Goal: Transaction & Acquisition: Download file/media

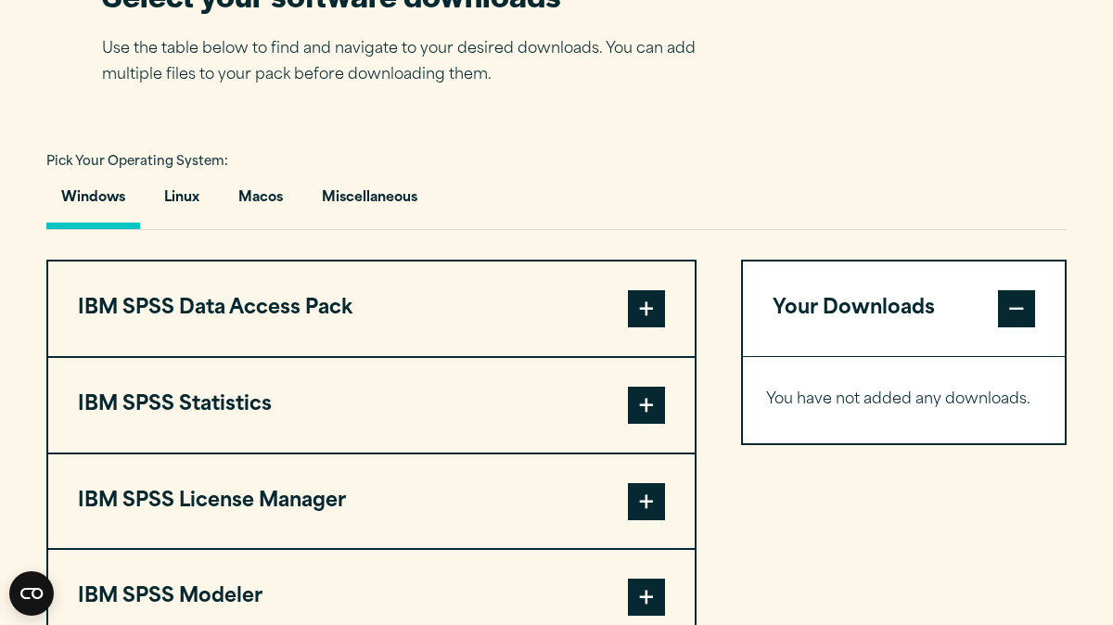
scroll to position [1253, 0]
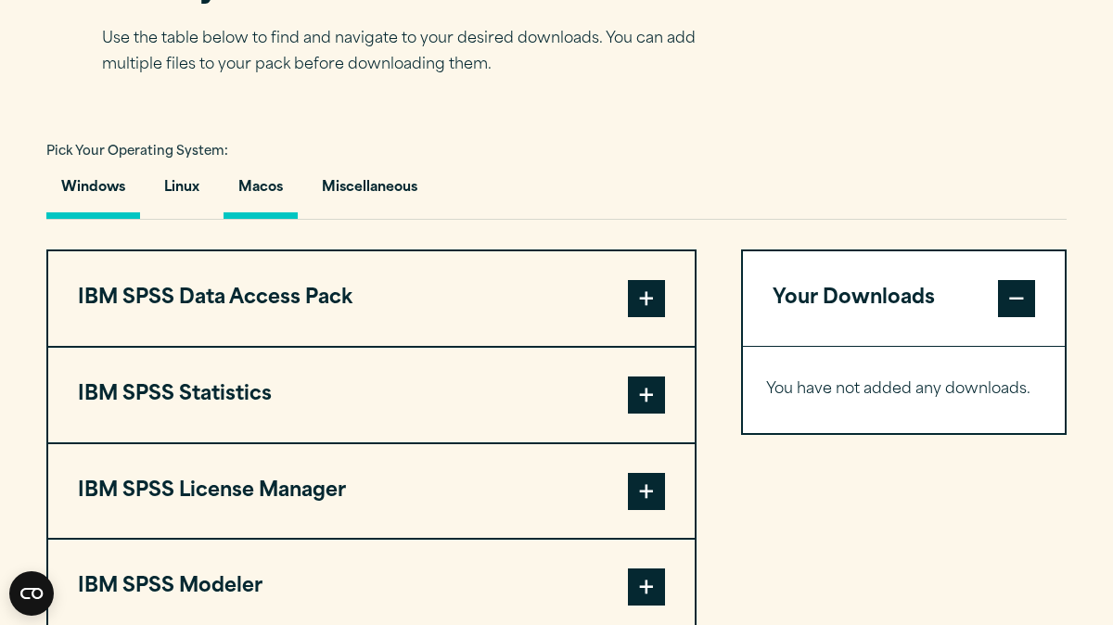
click at [274, 209] on button "Macos" at bounding box center [261, 192] width 74 height 53
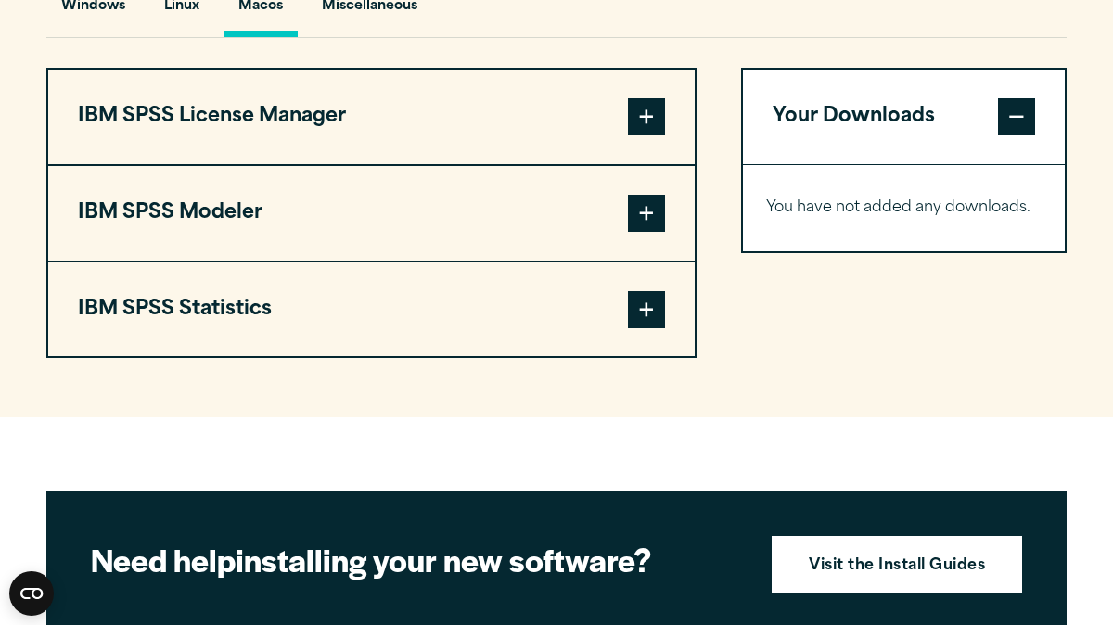
scroll to position [1440, 0]
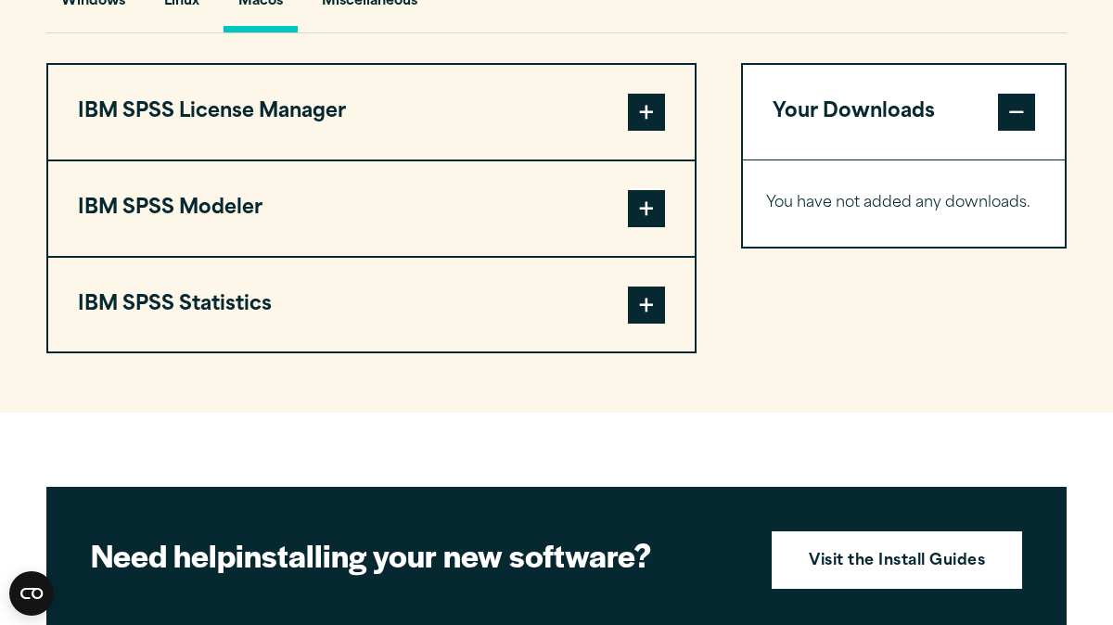
click at [646, 319] on span at bounding box center [646, 305] width 37 height 37
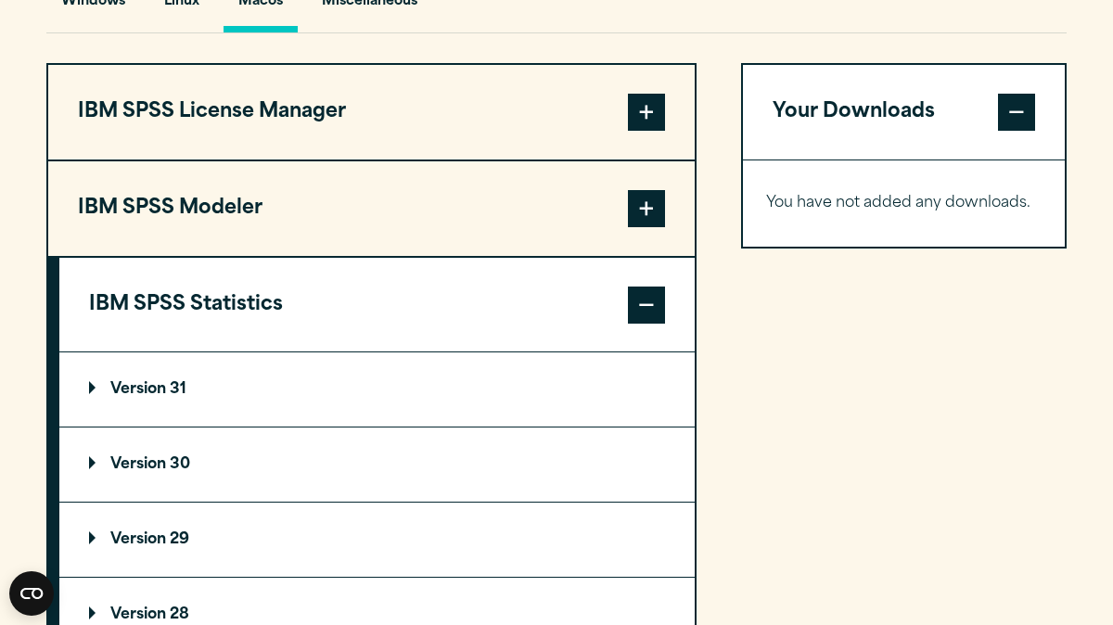
click at [97, 485] on summary "Version 30" at bounding box center [376, 465] width 635 height 74
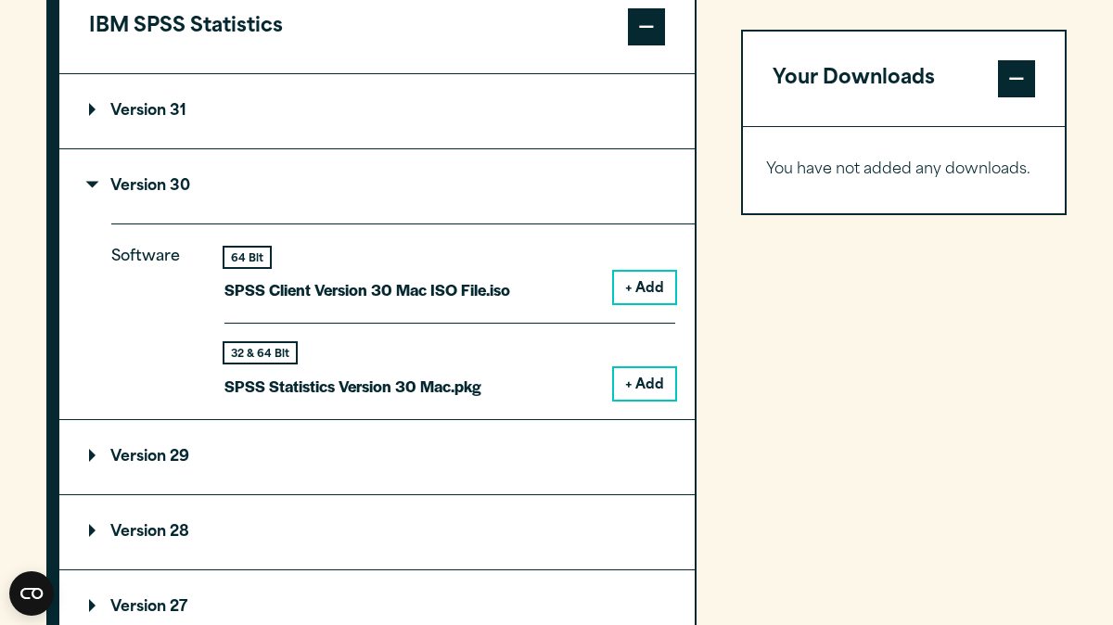
scroll to position [1719, 0]
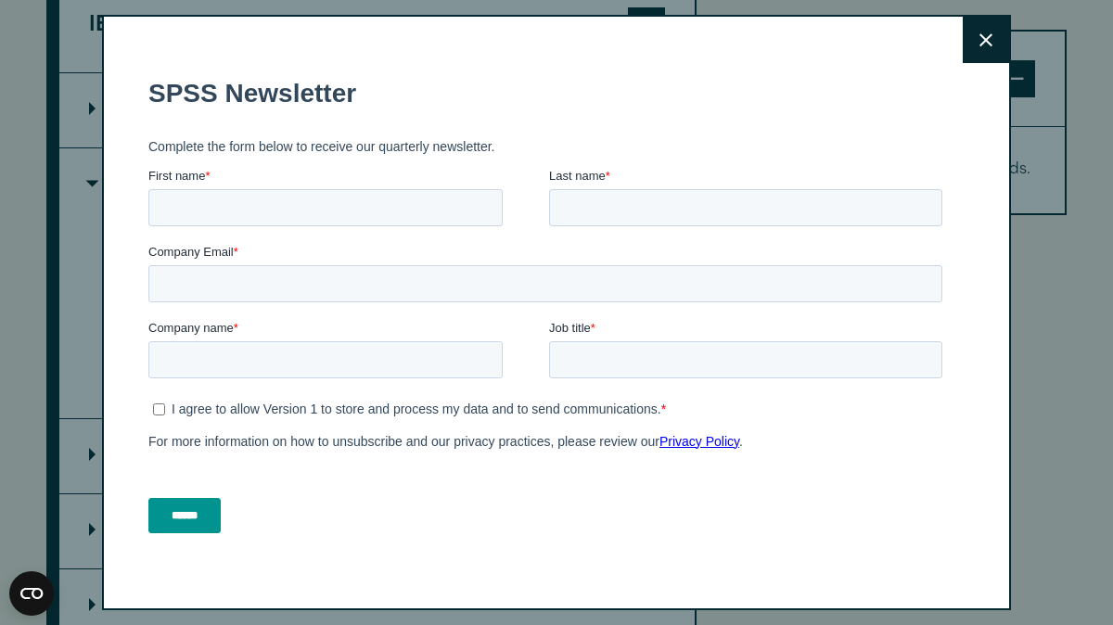
click at [992, 46] on button "Close" at bounding box center [986, 40] width 46 height 46
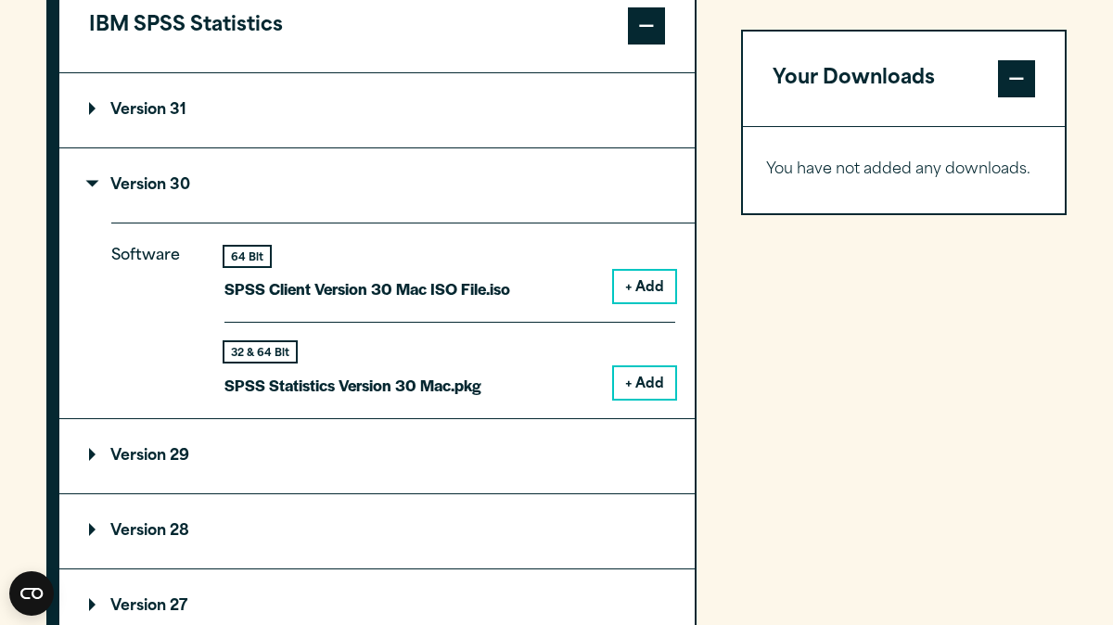
click at [632, 389] on button "+ Add" at bounding box center [644, 383] width 61 height 32
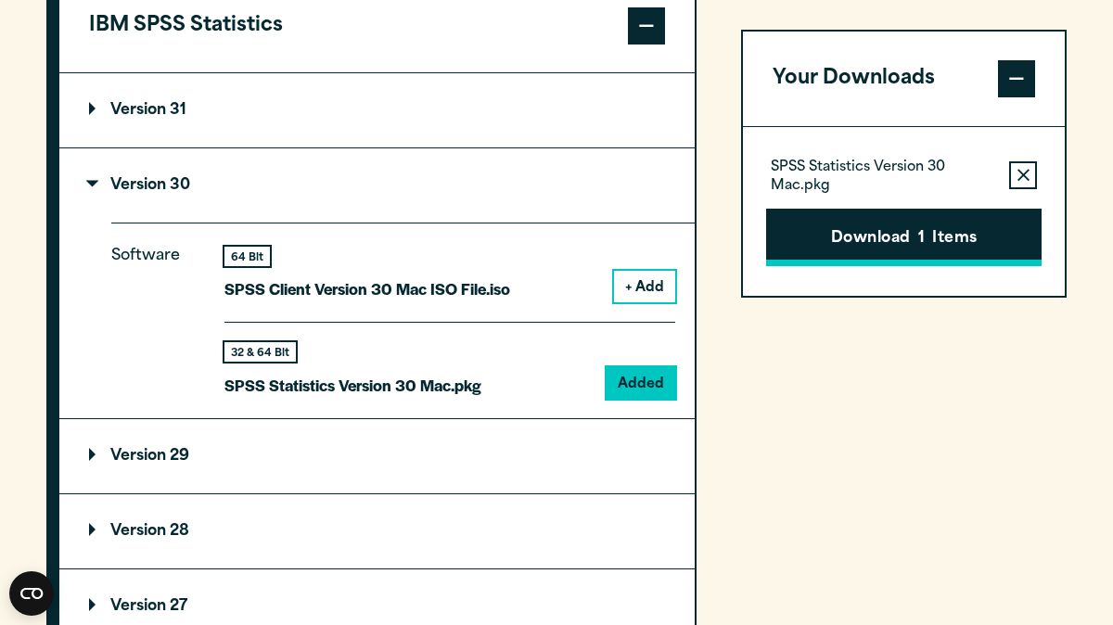
click at [935, 227] on button "Download 1 Items" at bounding box center [903, 238] width 275 height 58
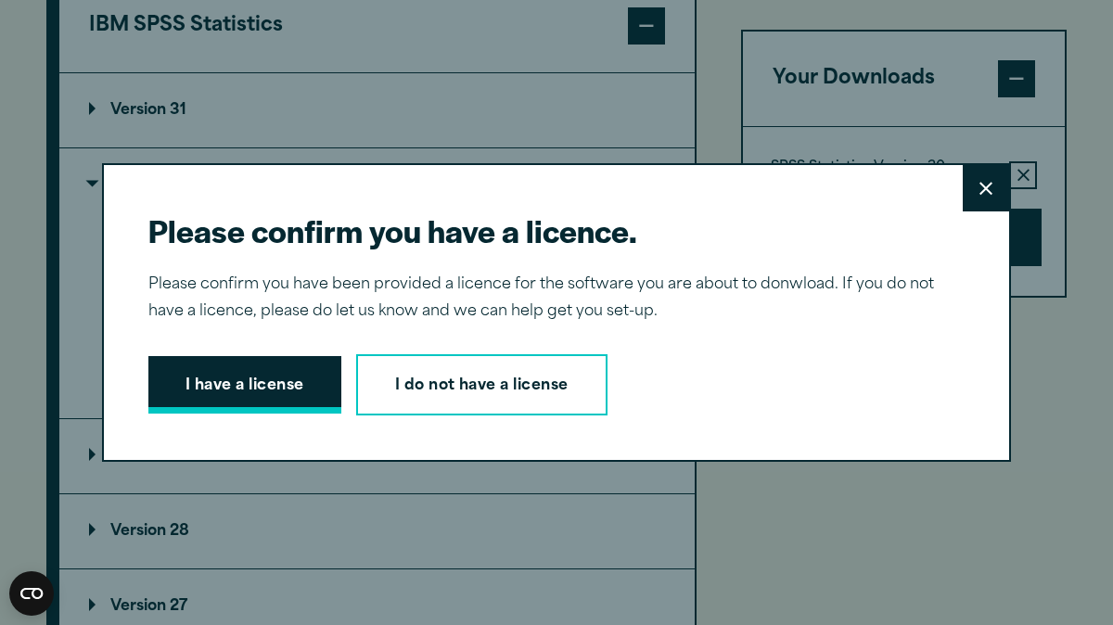
click at [254, 388] on button "I have a license" at bounding box center [244, 385] width 193 height 58
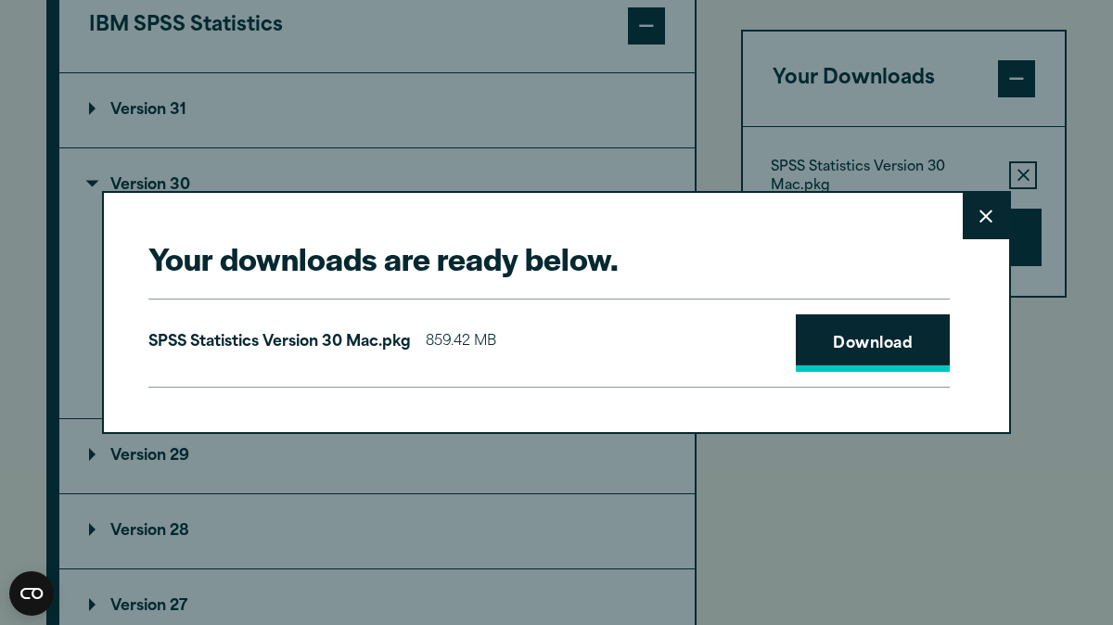
click at [894, 337] on link "Download" at bounding box center [873, 343] width 154 height 58
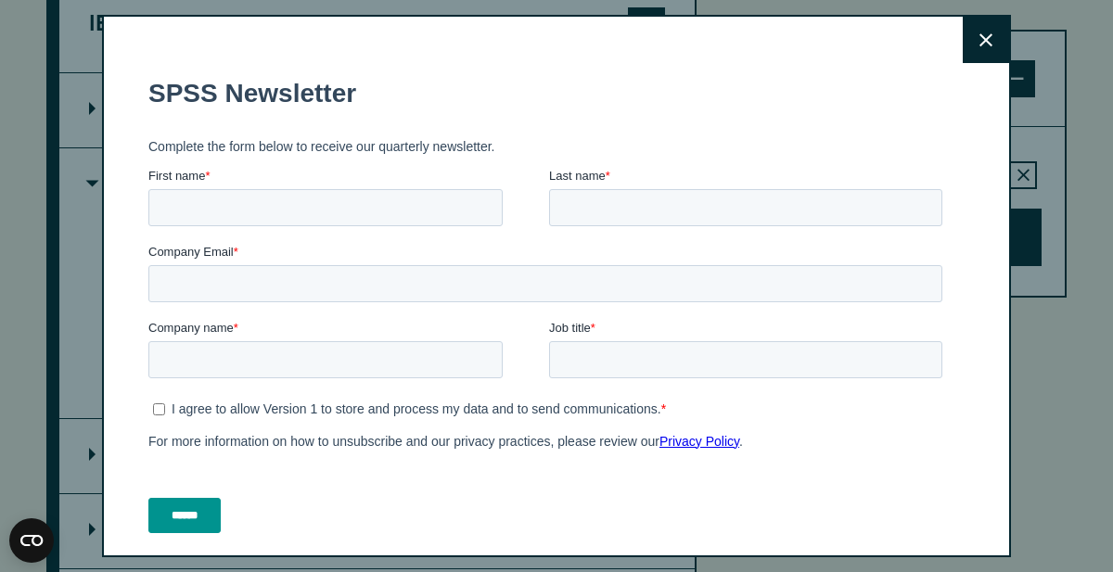
click at [999, 39] on button "Close" at bounding box center [986, 40] width 46 height 46
